Goal: Task Accomplishment & Management: Use online tool/utility

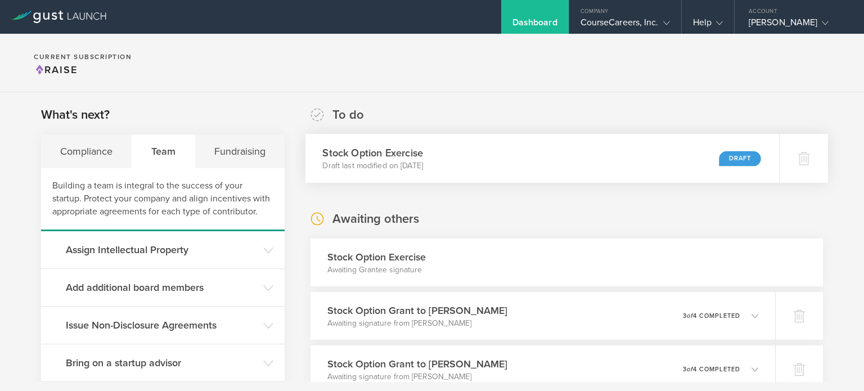
click at [719, 157] on div "Draft" at bounding box center [740, 158] width 42 height 15
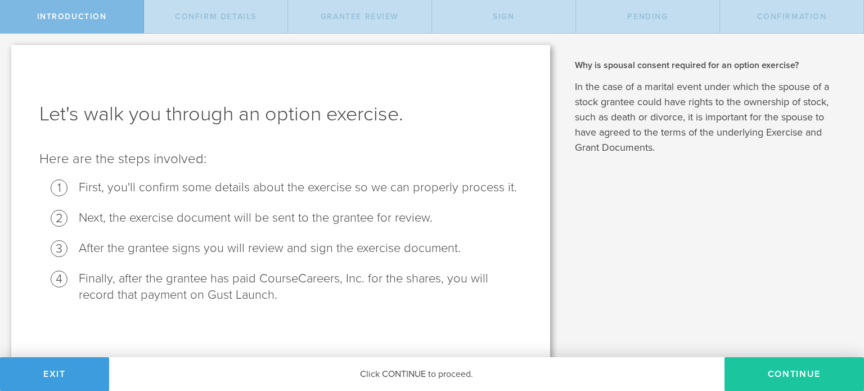
click at [808, 369] on button "Continue" at bounding box center [793, 374] width 139 height 34
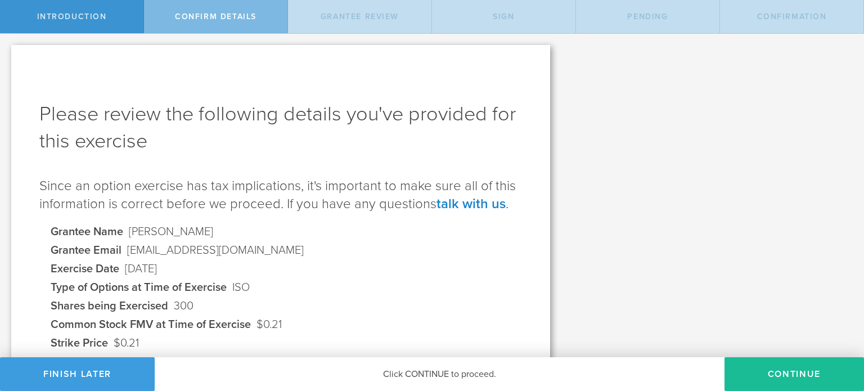
click at [803, 371] on button "Continue" at bounding box center [793, 374] width 139 height 34
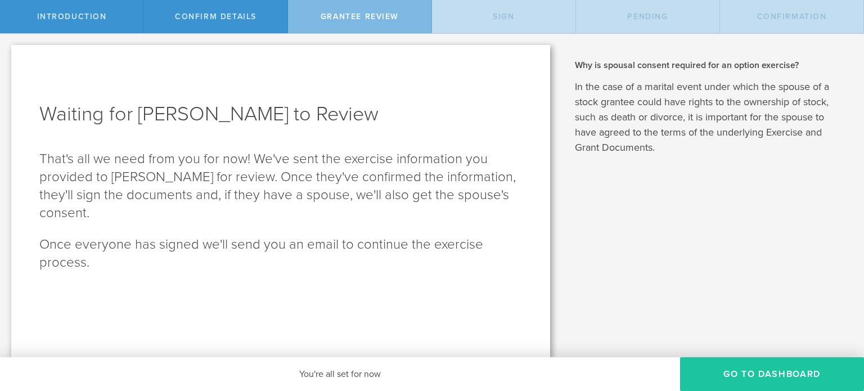
click at [781, 368] on button "Go To Dashboard" at bounding box center [772, 374] width 184 height 34
click at [807, 379] on button "Go To Dashboard" at bounding box center [772, 374] width 184 height 34
